Goal: Task Accomplishment & Management: Manage account settings

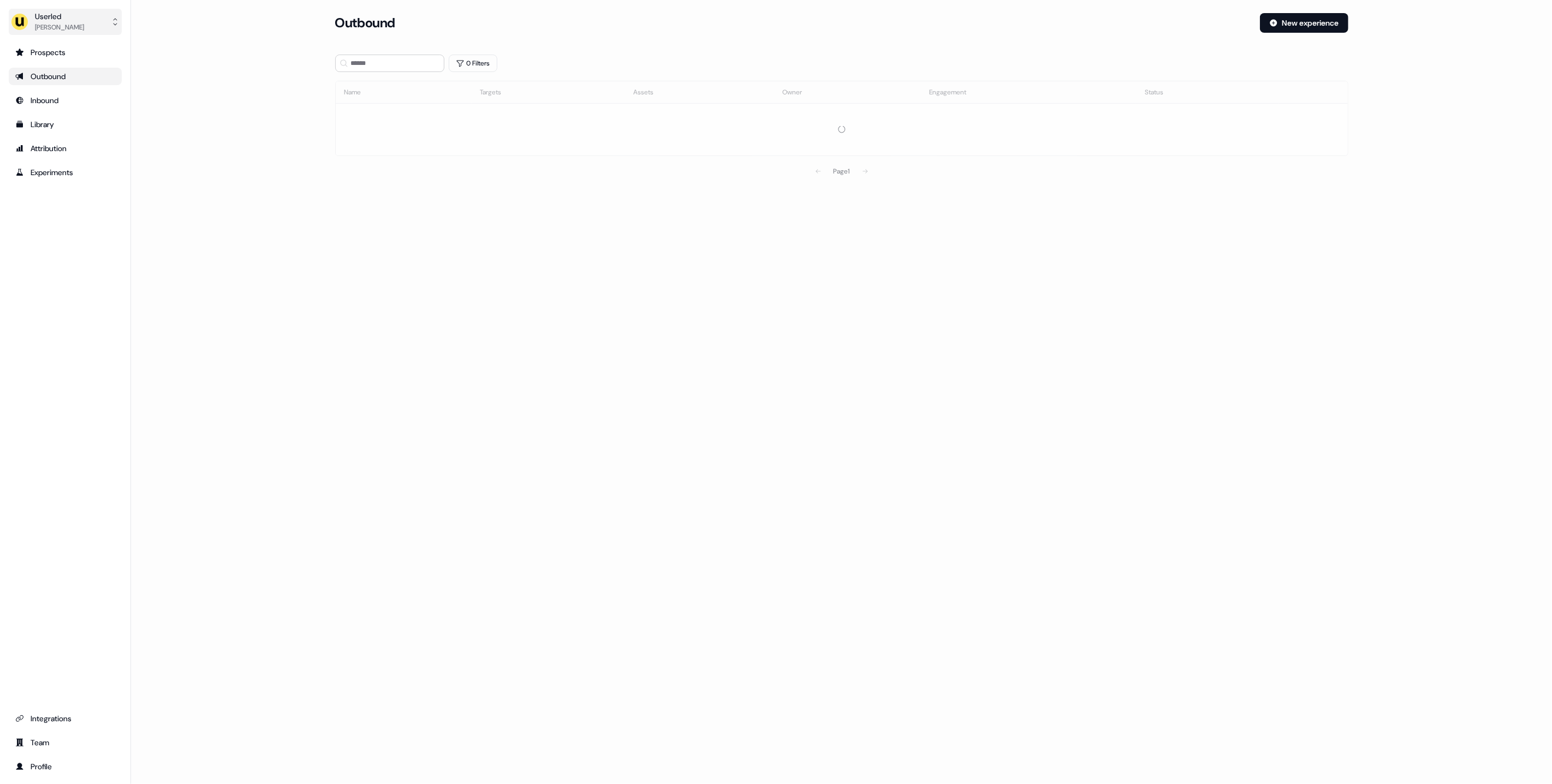
click at [46, 22] on div "[PERSON_NAME]" at bounding box center [59, 27] width 49 height 11
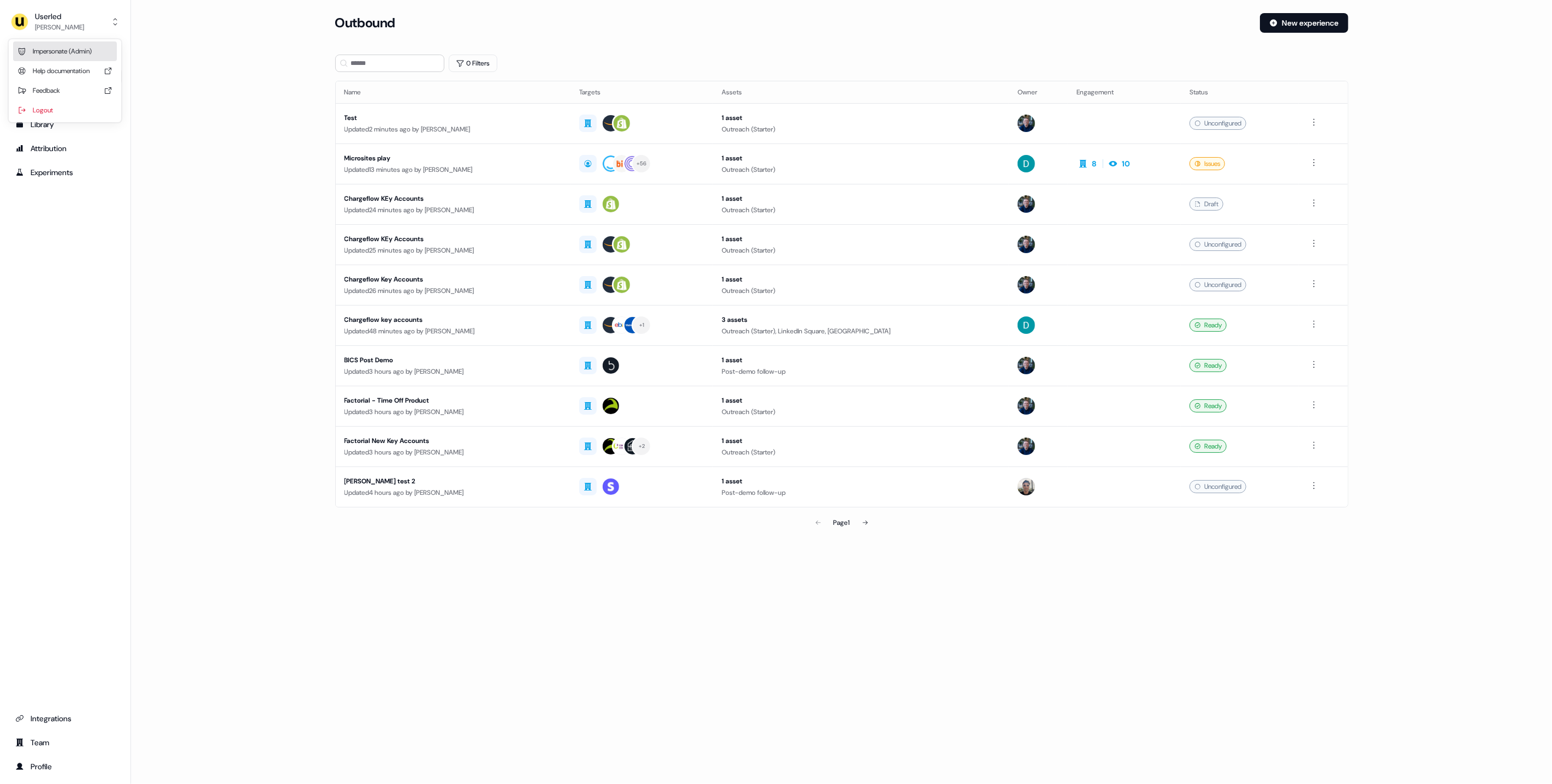
click at [70, 49] on div "Impersonate (Admin)" at bounding box center [64, 51] width 103 height 20
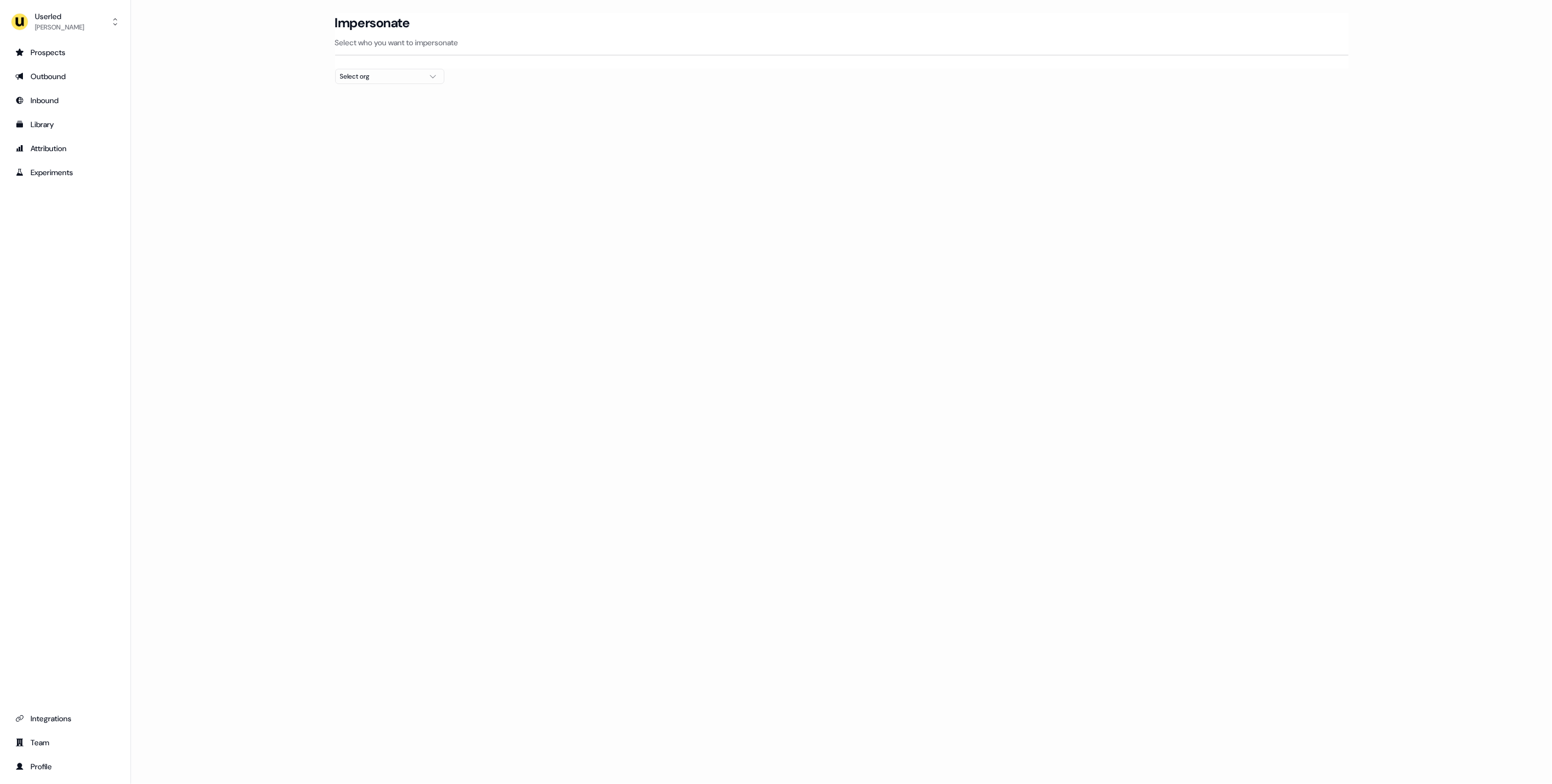
click at [357, 69] on button "Select org" at bounding box center [389, 76] width 109 height 15
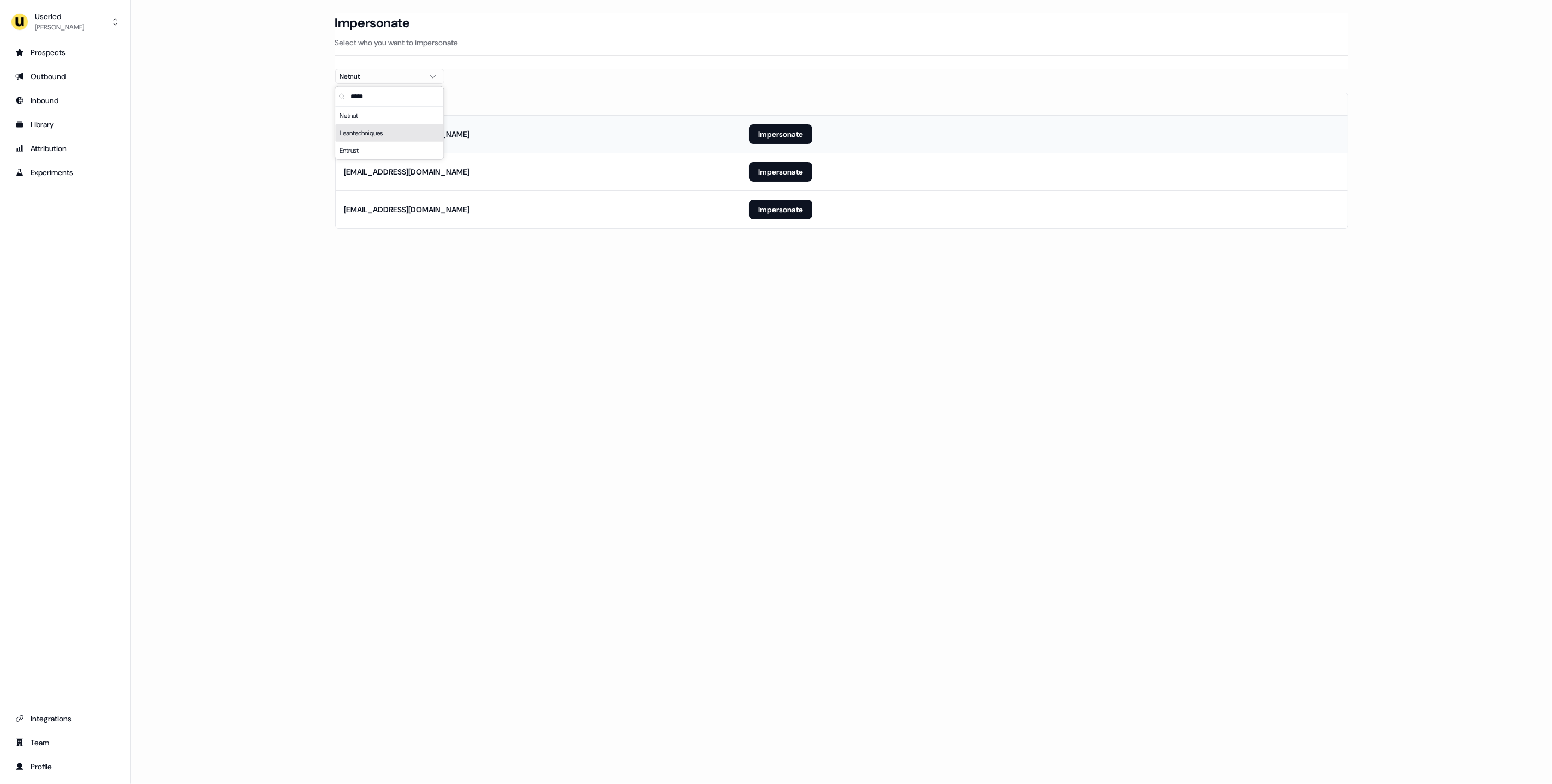
type input "*****"
click at [769, 145] on td "Impersonate" at bounding box center [1044, 134] width 607 height 38
click at [776, 137] on button "Impersonate" at bounding box center [780, 134] width 64 height 20
